Goal: Information Seeking & Learning: Learn about a topic

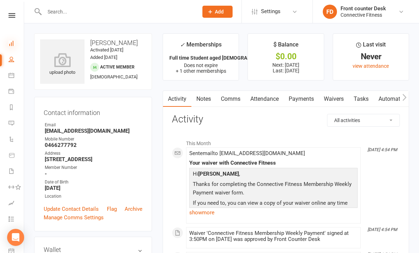
click at [13, 44] on icon at bounding box center [12, 43] width 6 height 6
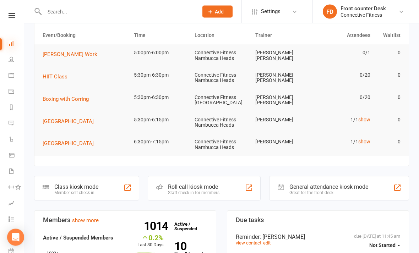
scroll to position [32, 0]
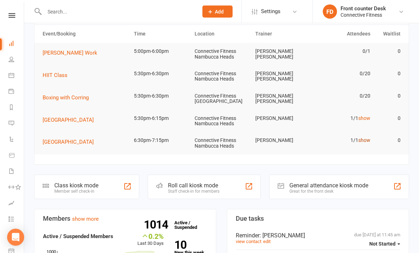
click at [363, 138] on link "show" at bounding box center [364, 141] width 12 height 6
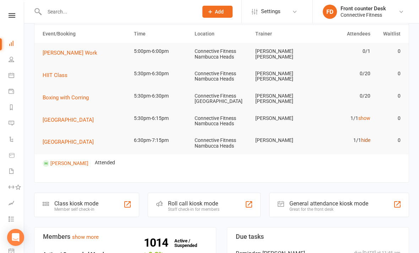
click at [369, 138] on link "hide" at bounding box center [365, 140] width 9 height 6
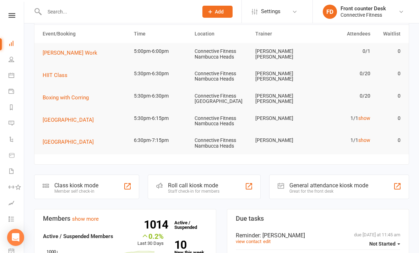
click at [366, 112] on td "1/1 show" at bounding box center [343, 118] width 61 height 17
click at [366, 115] on link "show" at bounding box center [364, 118] width 12 height 6
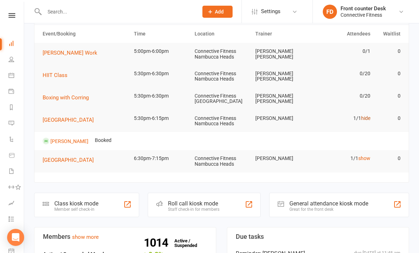
click at [369, 116] on link "hide" at bounding box center [365, 118] width 9 height 6
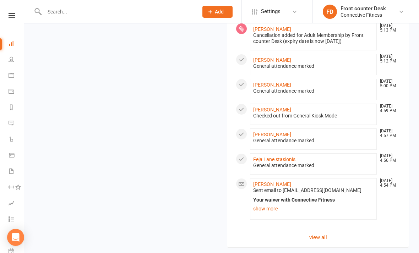
scroll to position [664, 0]
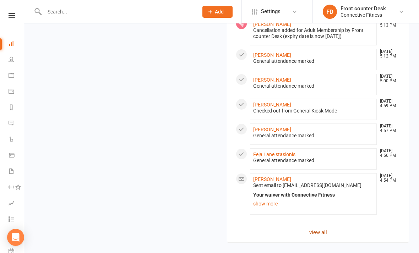
click at [311, 229] on link "view all" at bounding box center [318, 232] width 164 height 9
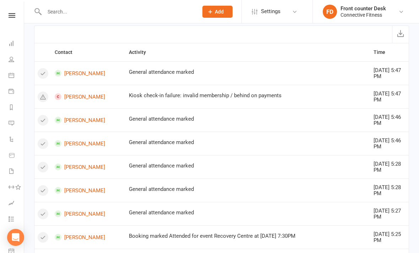
scroll to position [21, 0]
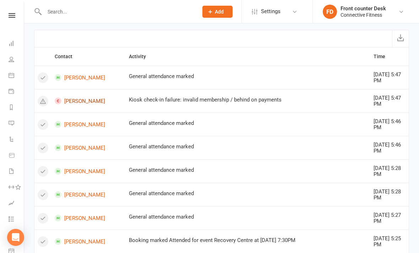
click at [78, 102] on link "[PERSON_NAME]" at bounding box center [89, 101] width 68 height 7
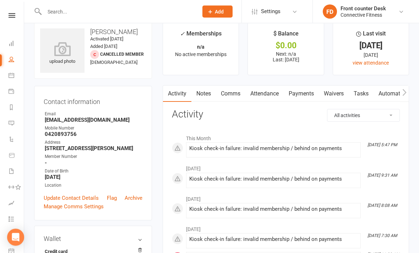
scroll to position [10, 0]
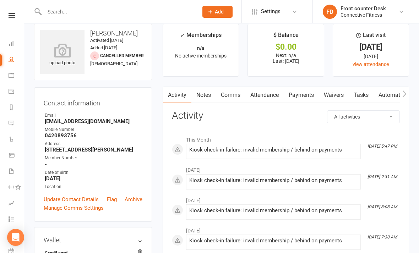
click at [309, 97] on link "Payments" at bounding box center [301, 95] width 35 height 16
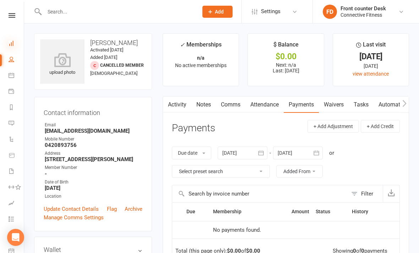
click at [9, 45] on icon at bounding box center [12, 43] width 6 height 6
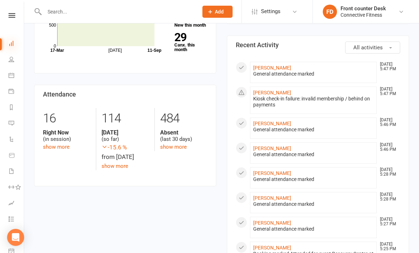
scroll to position [280, 0]
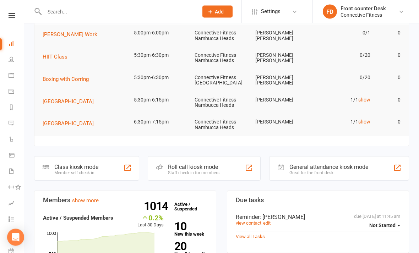
scroll to position [0, 0]
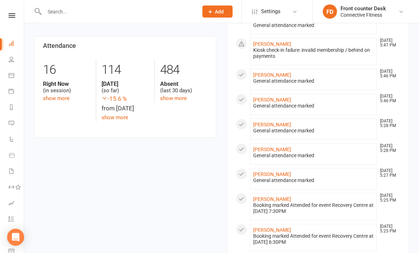
scroll to position [335, 0]
